Goal: Information Seeking & Learning: Find specific fact

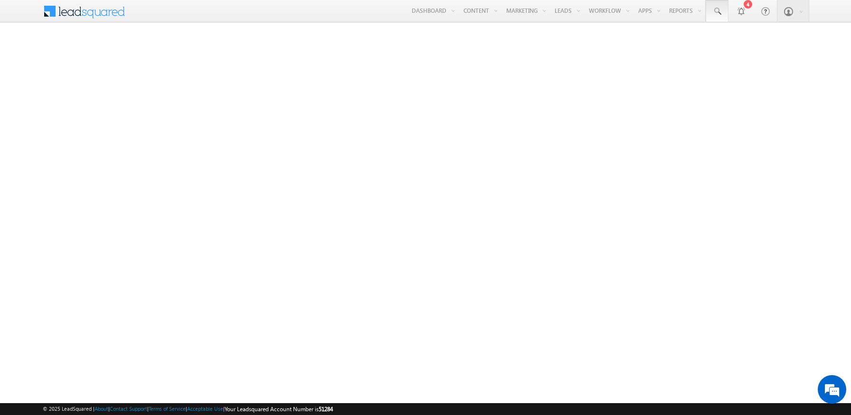
click at [717, 11] on span at bounding box center [718, 12] width 10 height 10
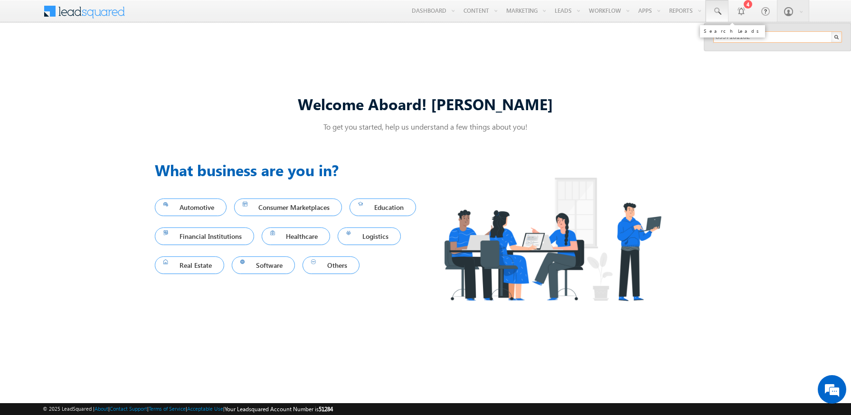
type input "8997181182"
click at [782, 51] on div "[PERSON_NAME]" at bounding box center [781, 51] width 127 height 10
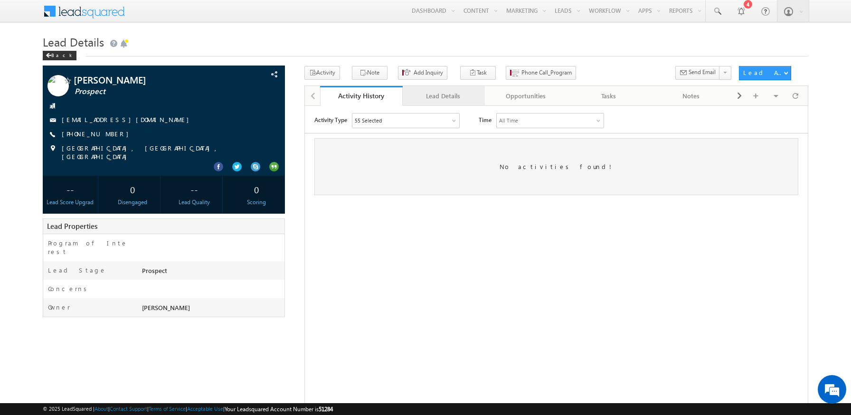
click at [443, 96] on div "Lead Details" at bounding box center [444, 95] width 67 height 11
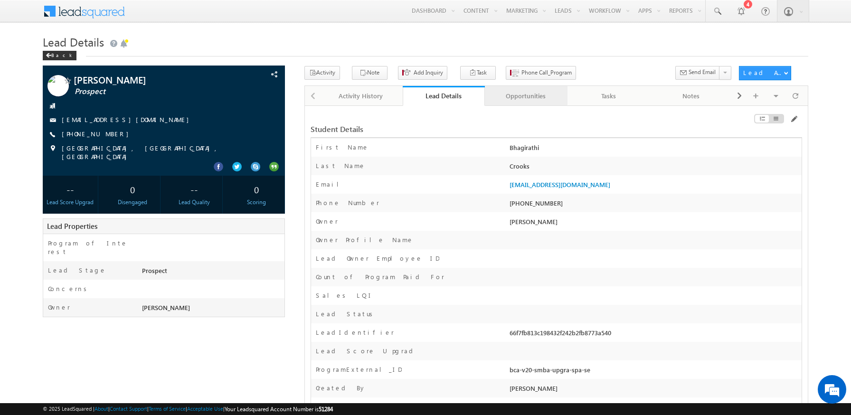
click at [526, 96] on div "Opportunities" at bounding box center [526, 95] width 67 height 11
